Goal: Information Seeking & Learning: Learn about a topic

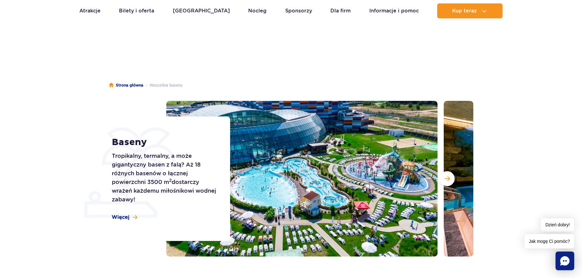
scroll to position [64, 0]
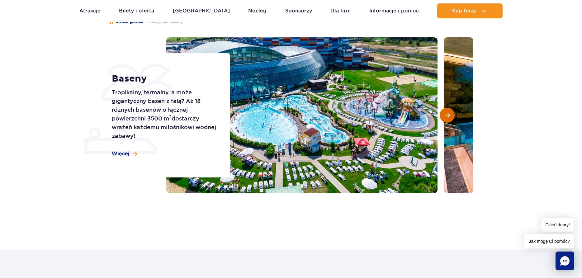
click at [450, 112] on button "Następny slajd" at bounding box center [447, 115] width 15 height 15
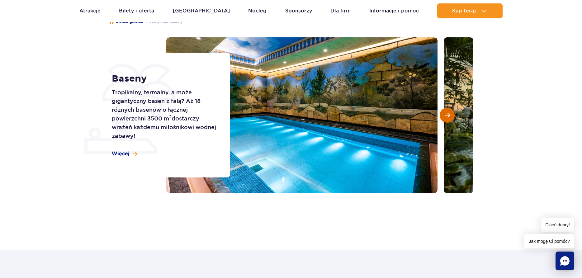
click at [450, 112] on button "Następny slajd" at bounding box center [447, 115] width 15 height 15
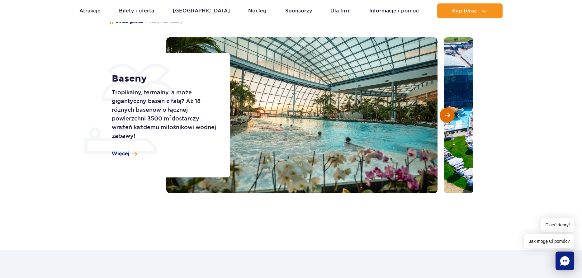
click at [450, 112] on button "Następny slajd" at bounding box center [447, 115] width 15 height 15
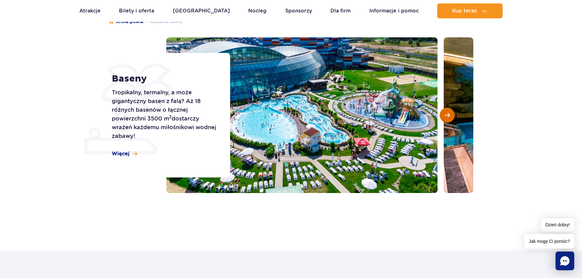
click at [450, 112] on button "Następny slajd" at bounding box center [447, 115] width 15 height 15
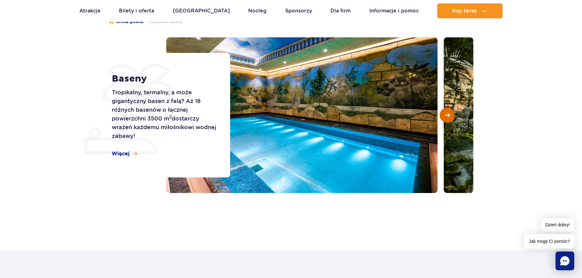
click at [449, 114] on span "Następny slajd" at bounding box center [447, 115] width 5 height 6
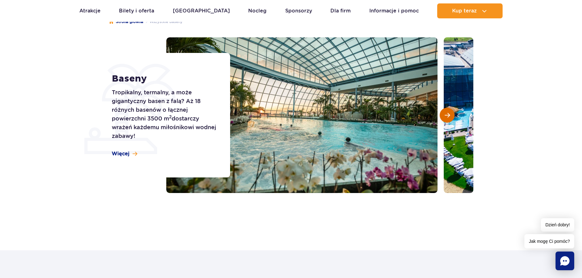
click at [449, 114] on span "Następny slajd" at bounding box center [447, 115] width 5 height 6
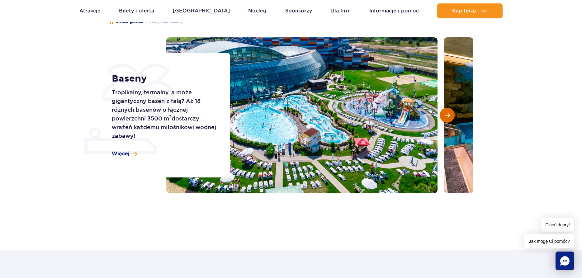
click at [449, 114] on span "Następny slajd" at bounding box center [447, 115] width 5 height 6
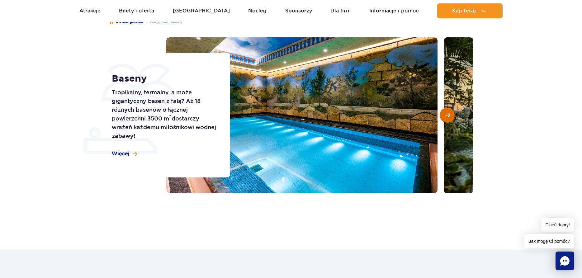
click at [449, 114] on span "Następny slajd" at bounding box center [447, 115] width 5 height 6
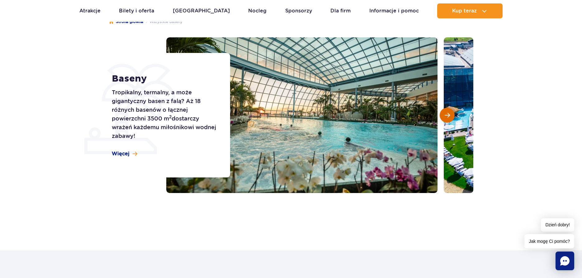
click at [449, 114] on span "Następny slajd" at bounding box center [447, 115] width 5 height 6
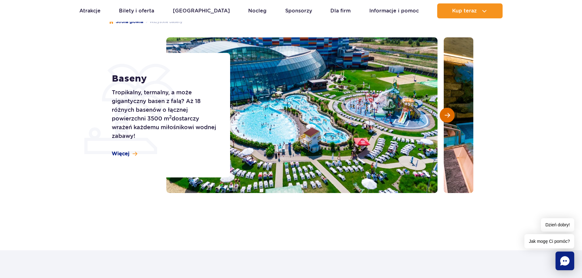
click at [449, 114] on span "Następny slajd" at bounding box center [447, 115] width 5 height 6
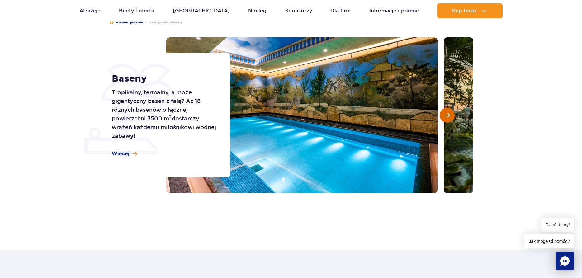
click at [449, 114] on span "Następny slajd" at bounding box center [447, 115] width 5 height 6
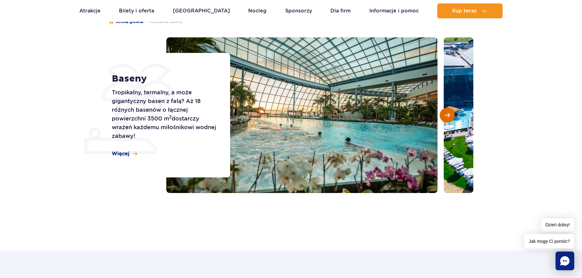
click at [449, 114] on span "Następny slajd" at bounding box center [447, 115] width 5 height 6
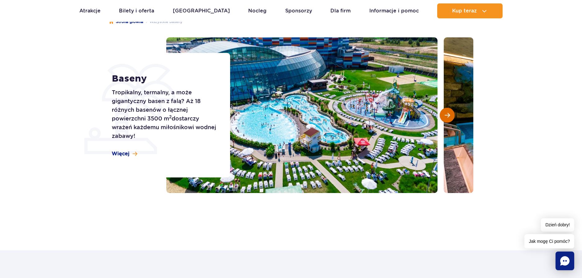
click at [449, 114] on span "Następny slajd" at bounding box center [447, 115] width 5 height 6
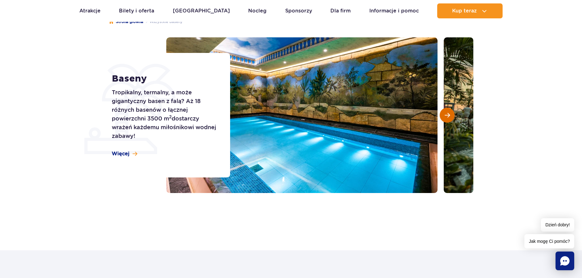
click at [449, 114] on span "Następny slajd" at bounding box center [447, 115] width 5 height 6
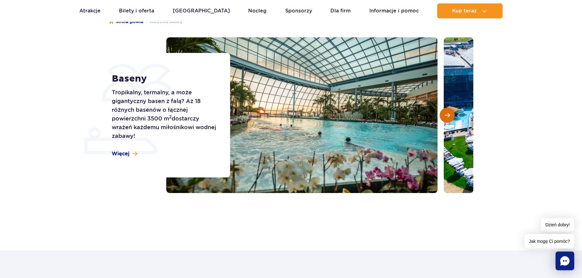
click at [449, 114] on span "Następny slajd" at bounding box center [447, 115] width 5 height 6
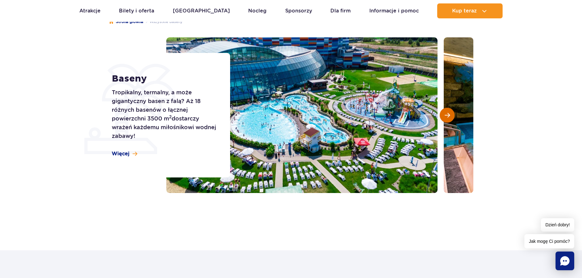
click at [449, 114] on span "Następny slajd" at bounding box center [447, 115] width 5 height 6
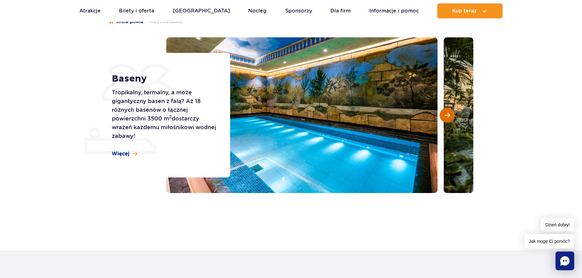
click at [449, 114] on span "Następny slajd" at bounding box center [447, 115] width 5 height 6
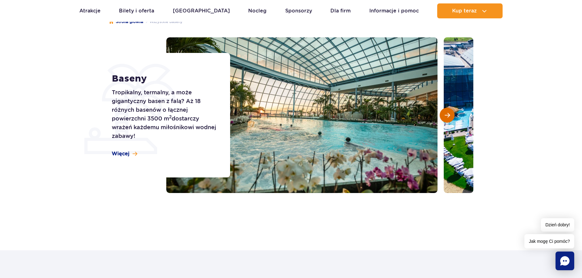
click at [449, 114] on span "Następny slajd" at bounding box center [447, 115] width 5 height 6
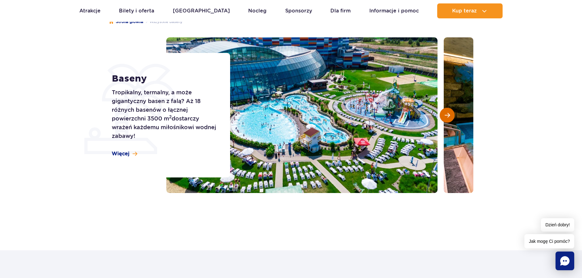
click at [449, 114] on span "Następny slajd" at bounding box center [447, 115] width 5 height 6
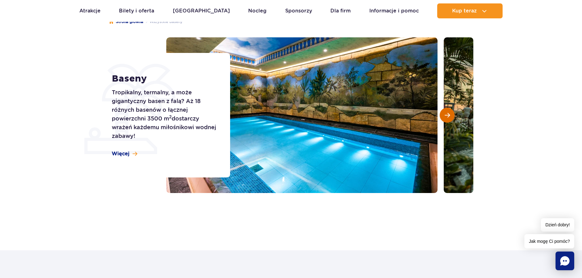
click at [449, 114] on span "Następny slajd" at bounding box center [447, 115] width 5 height 6
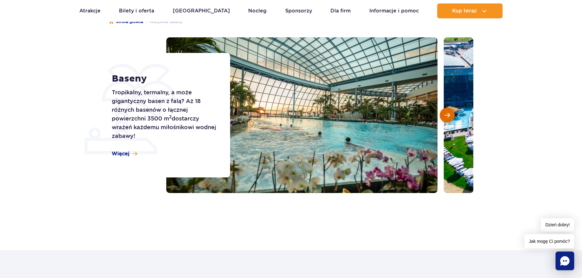
click at [449, 114] on span "Następny slajd" at bounding box center [447, 115] width 5 height 6
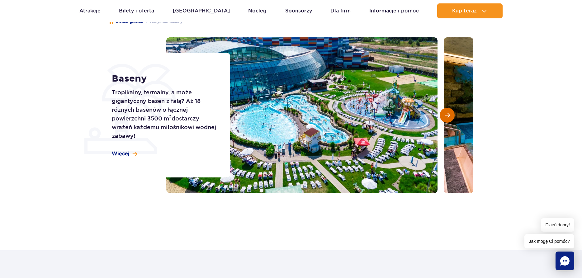
click at [449, 114] on span "Następny slajd" at bounding box center [447, 115] width 5 height 6
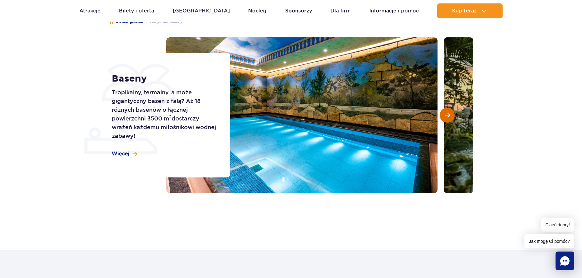
click at [449, 114] on span "Następny slajd" at bounding box center [447, 115] width 5 height 6
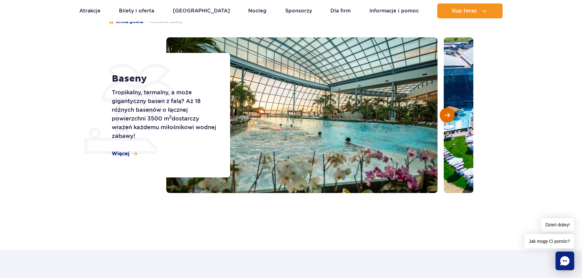
click at [449, 114] on span "Następny slajd" at bounding box center [447, 115] width 5 height 6
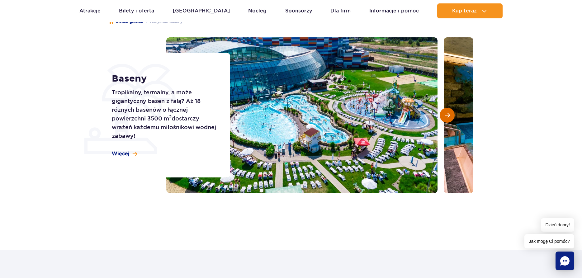
click at [449, 114] on span "Następny slajd" at bounding box center [447, 115] width 5 height 6
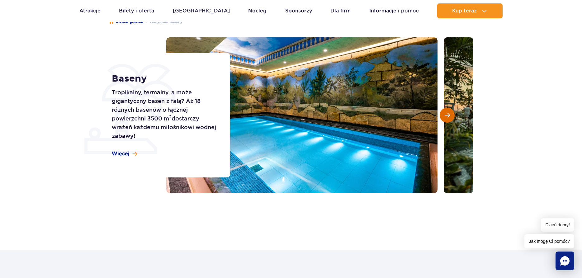
click at [449, 114] on span "Następny slajd" at bounding box center [447, 115] width 5 height 6
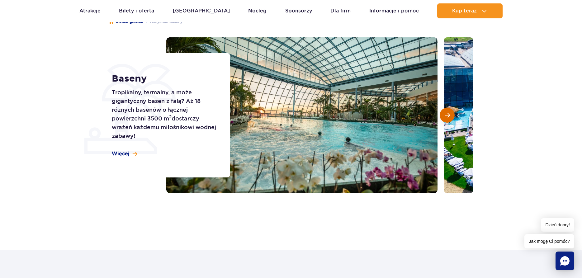
click at [449, 114] on span "Następny slajd" at bounding box center [447, 115] width 5 height 6
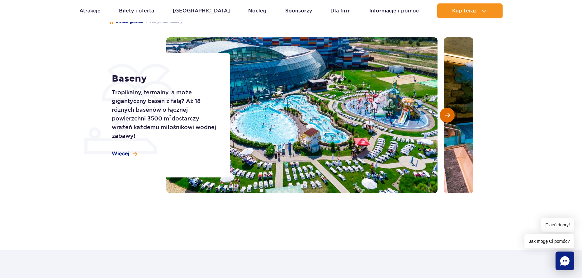
click at [449, 114] on span "Następny slajd" at bounding box center [447, 115] width 5 height 6
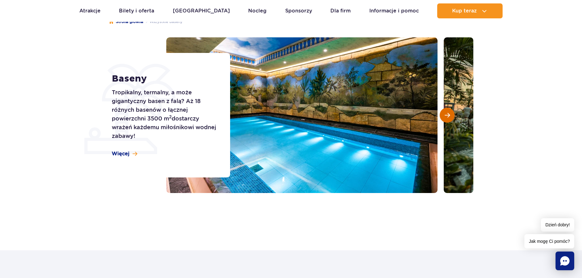
click at [449, 114] on span "Następny slajd" at bounding box center [447, 115] width 5 height 6
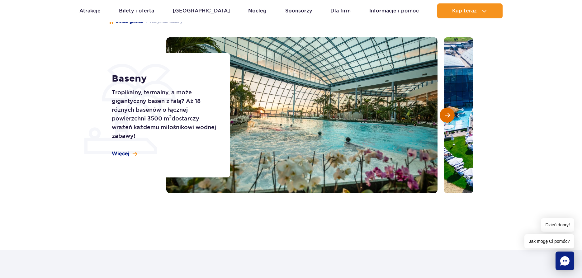
click at [449, 114] on span "Następny slajd" at bounding box center [447, 115] width 5 height 6
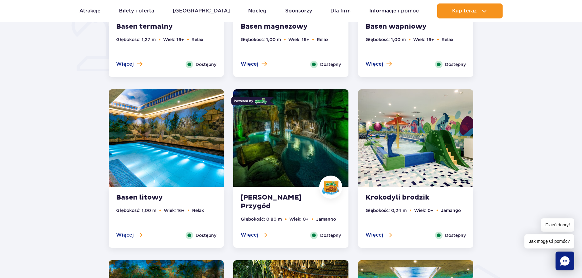
scroll to position [540, 0]
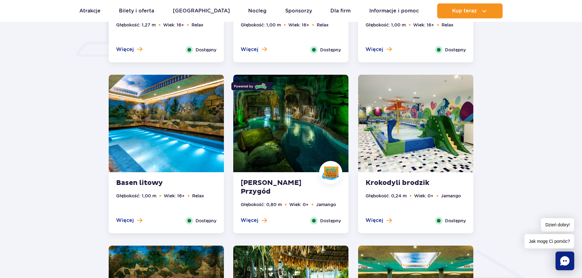
click at [278, 119] on img at bounding box center [290, 123] width 115 height 97
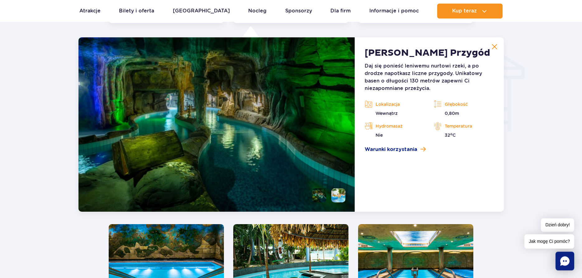
click at [203, 247] on img at bounding box center [166, 272] width 115 height 97
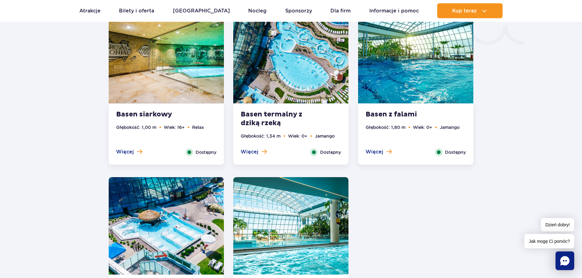
scroll to position [1111, 0]
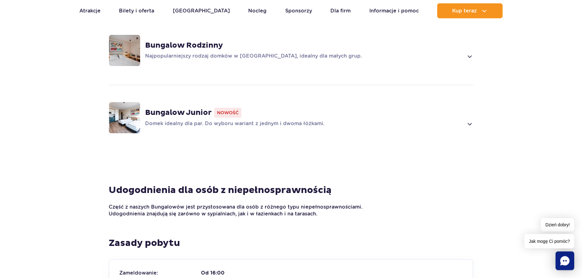
scroll to position [540, 0]
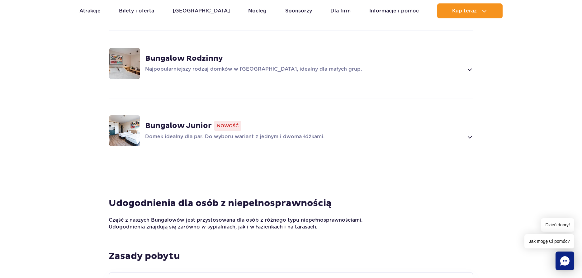
click at [472, 133] on span at bounding box center [469, 136] width 7 height 7
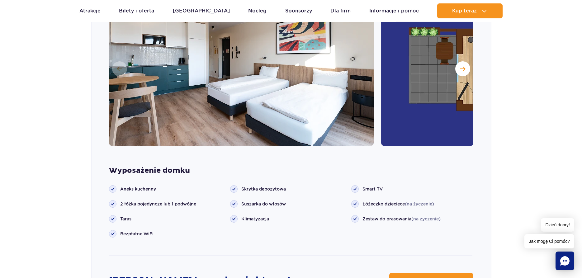
scroll to position [599, 0]
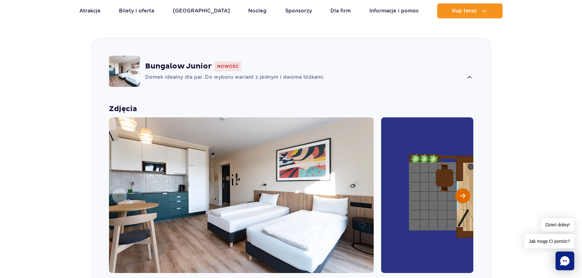
click at [461, 188] on button "Następny slajd" at bounding box center [462, 195] width 15 height 15
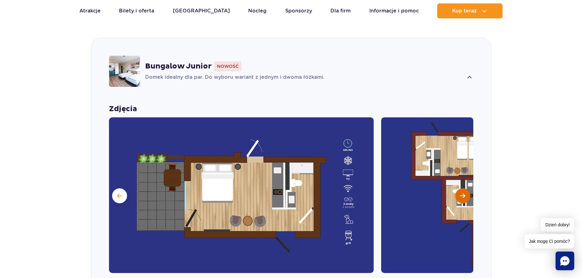
click at [461, 188] on button "Następny slajd" at bounding box center [462, 195] width 15 height 15
